Goal: Register for event/course

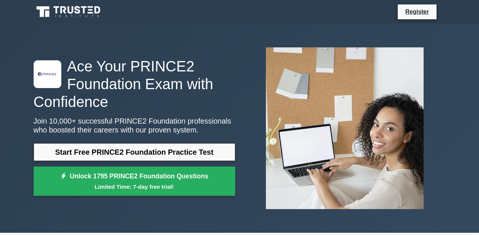
click at [182, 193] on link "Unlock 1795 PRINCE2 Foundation Questions Limited Time: 7-day free trial!" at bounding box center [135, 181] width 202 height 30
